Goal: Navigation & Orientation: Understand site structure

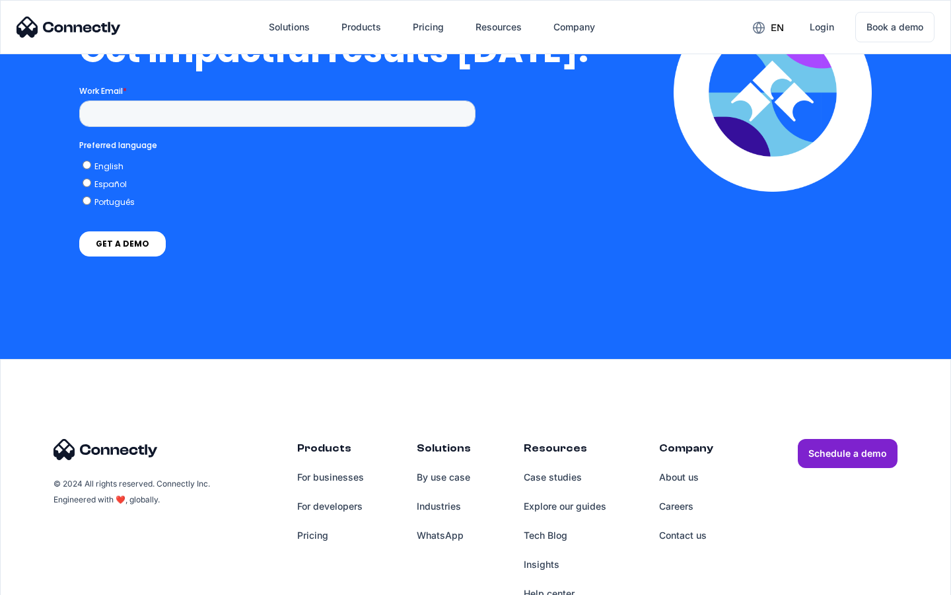
scroll to position [2699, 0]
